Goal: Use online tool/utility: Utilize a website feature to perform a specific function

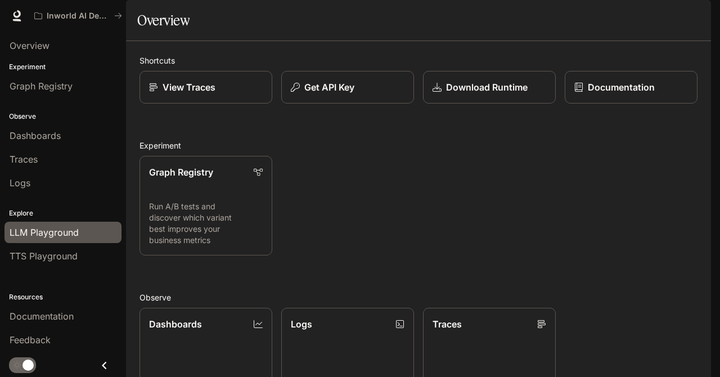
click at [56, 233] on span "LLM Playground" at bounding box center [44, 231] width 69 height 13
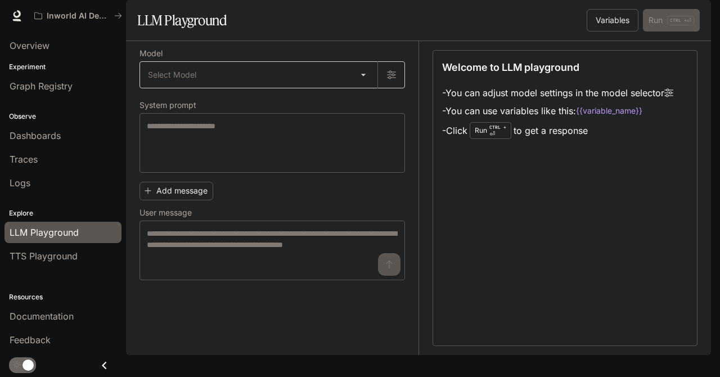
click at [359, 109] on body "Skip to main content Inworld AI Demos Documentation Documentation Portal Overvi…" at bounding box center [360, 188] width 720 height 377
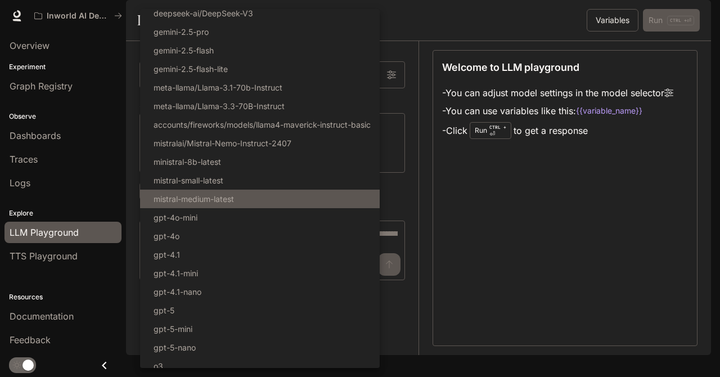
scroll to position [105, 0]
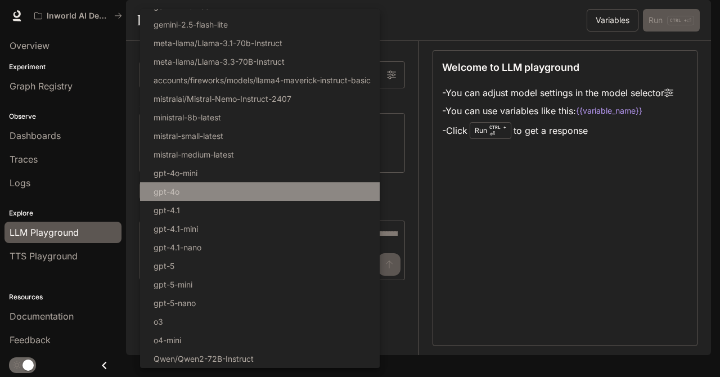
click at [233, 193] on li "gpt-4o" at bounding box center [260, 191] width 240 height 19
type input "******"
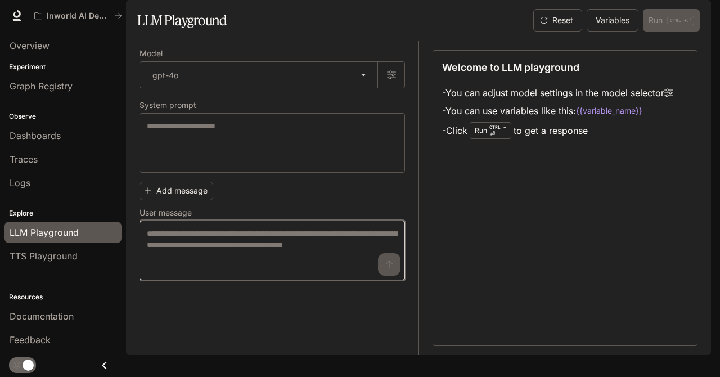
click at [252, 268] on textarea at bounding box center [272, 250] width 251 height 45
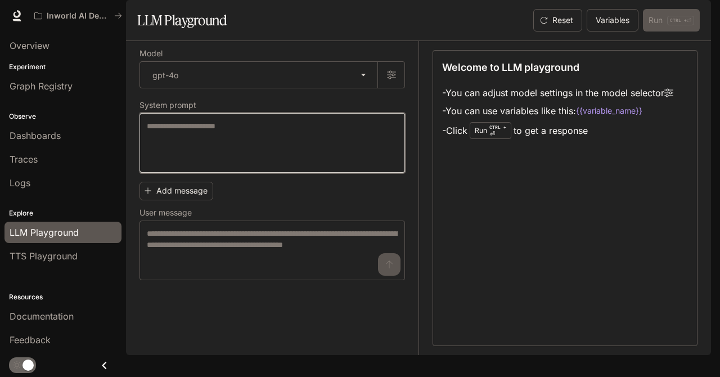
click at [201, 165] on textarea at bounding box center [272, 142] width 251 height 45
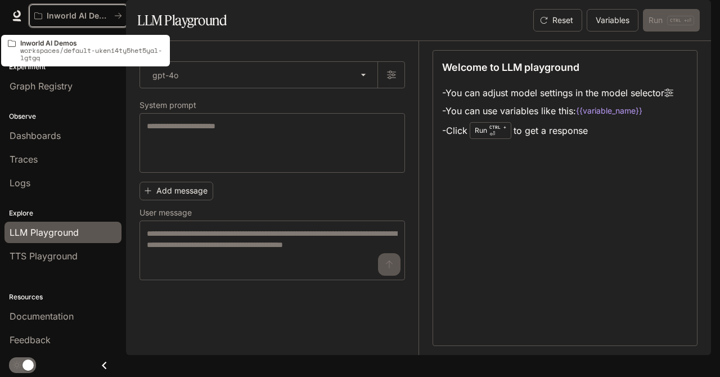
click at [80, 20] on p "Inworld AI Demos" at bounding box center [78, 16] width 63 height 10
